Goal: Find specific page/section: Find specific page/section

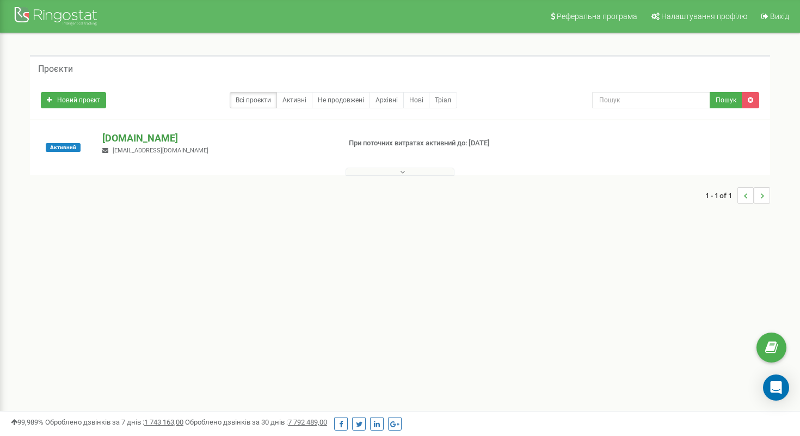
click at [131, 142] on p "[DOMAIN_NAME]" at bounding box center [216, 138] width 229 height 14
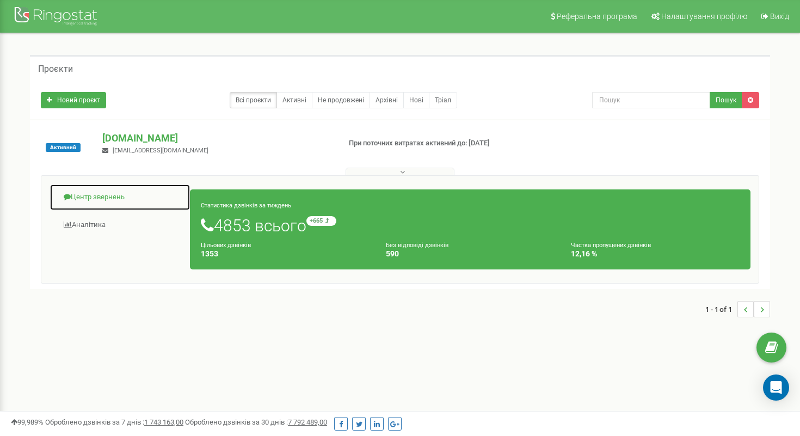
click at [119, 193] on link "Центр звернень" at bounding box center [120, 197] width 141 height 27
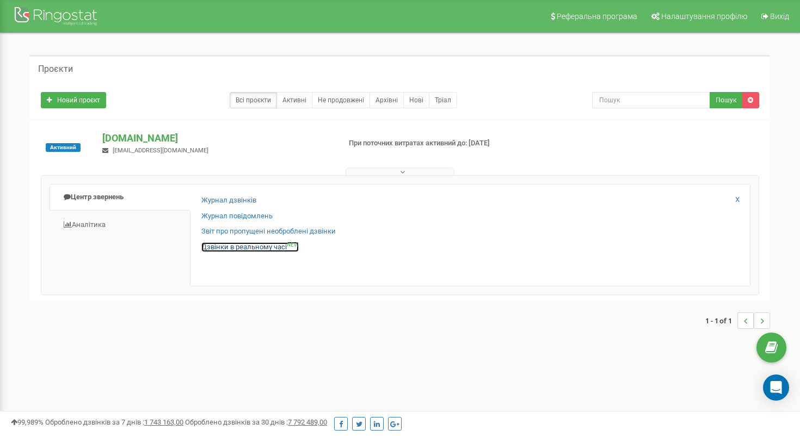
click at [249, 249] on link "Дзвінки в реальному часі NEW" at bounding box center [249, 247] width 97 height 10
